Goal: Register for event/course

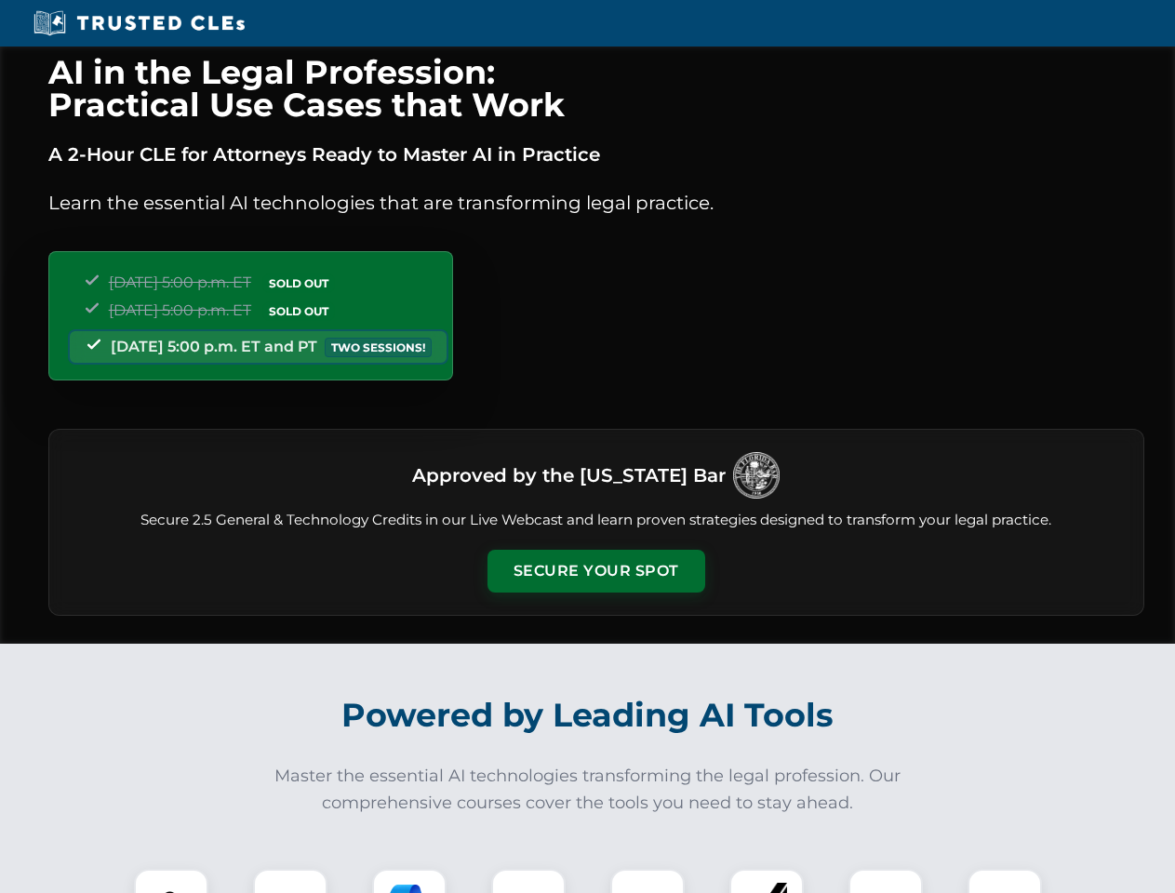
click at [595, 571] on button "Secure Your Spot" at bounding box center [596, 571] width 218 height 43
click at [171, 881] on img at bounding box center [171, 906] width 54 height 54
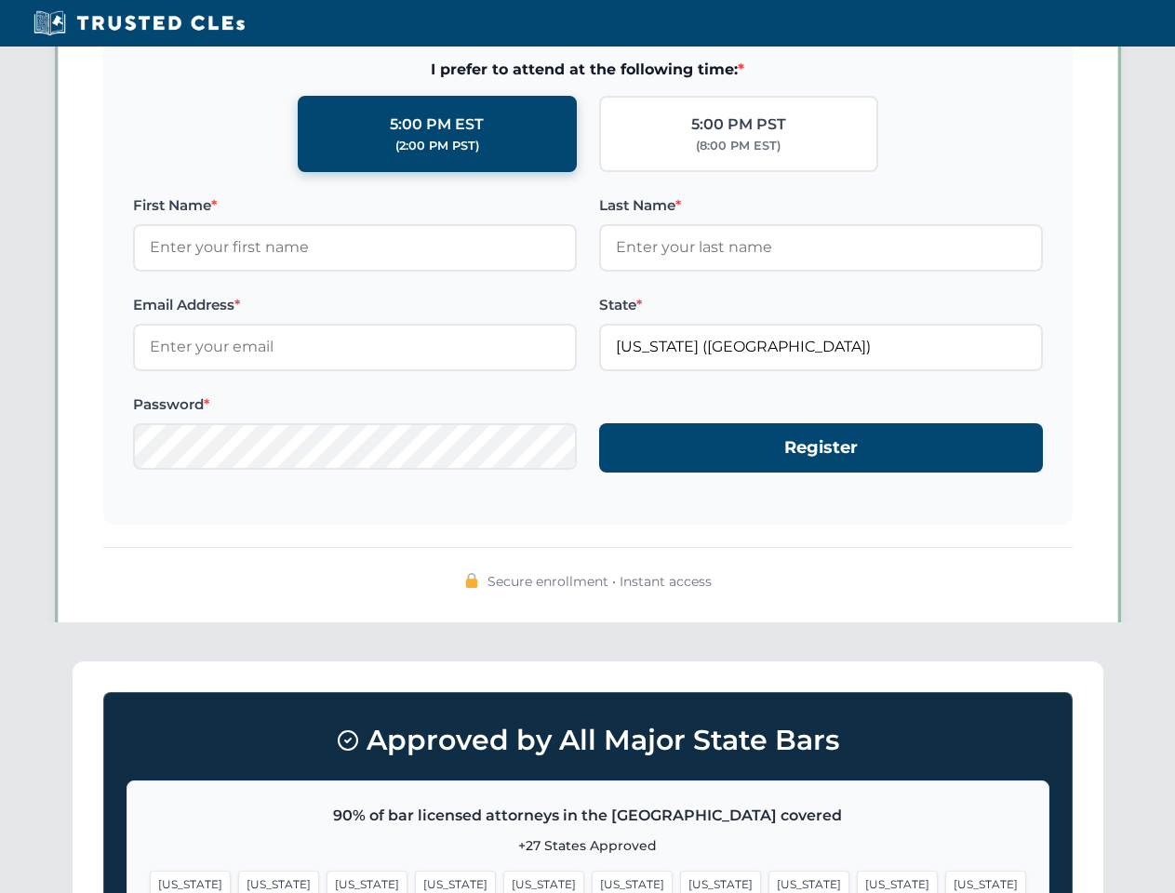
click at [680, 881] on span "[US_STATE]" at bounding box center [720, 884] width 81 height 27
click at [857, 881] on span "[US_STATE]" at bounding box center [897, 884] width 81 height 27
